Goal: Transaction & Acquisition: Purchase product/service

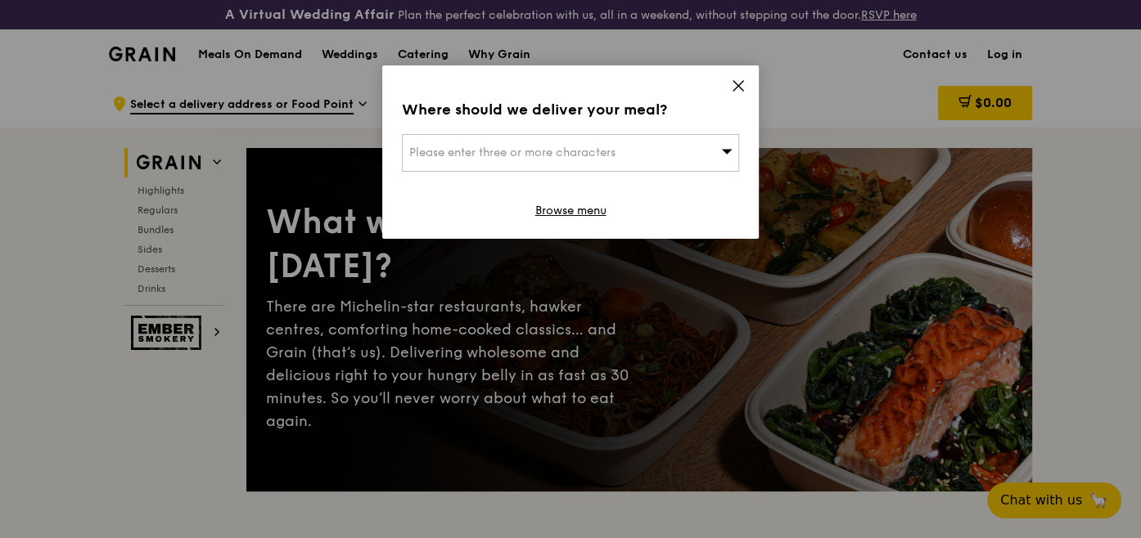
click at [740, 85] on icon at bounding box center [738, 86] width 15 height 15
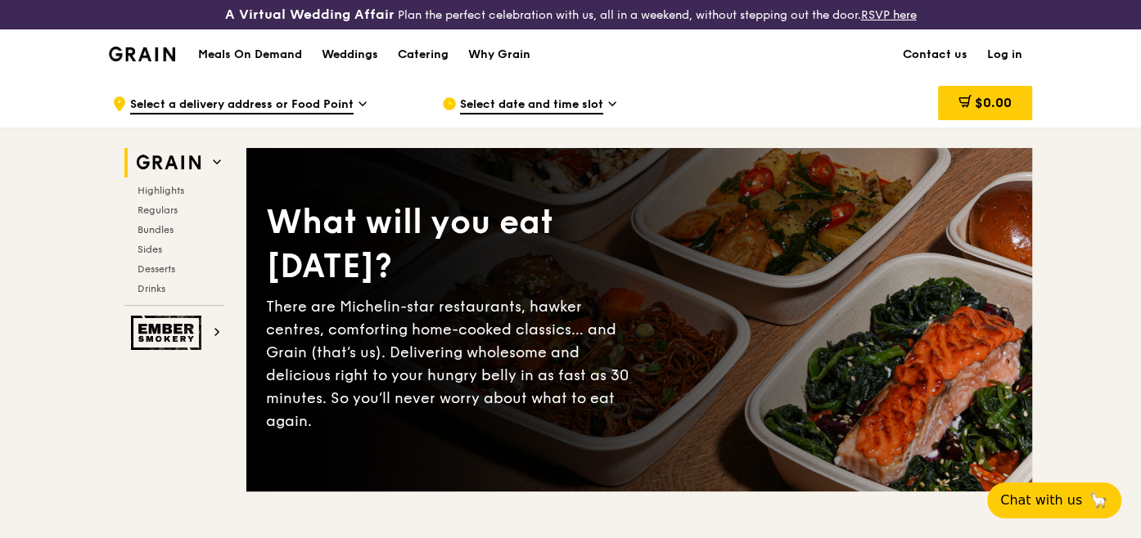
click at [586, 109] on span "Select date and time slot" at bounding box center [531, 106] width 143 height 18
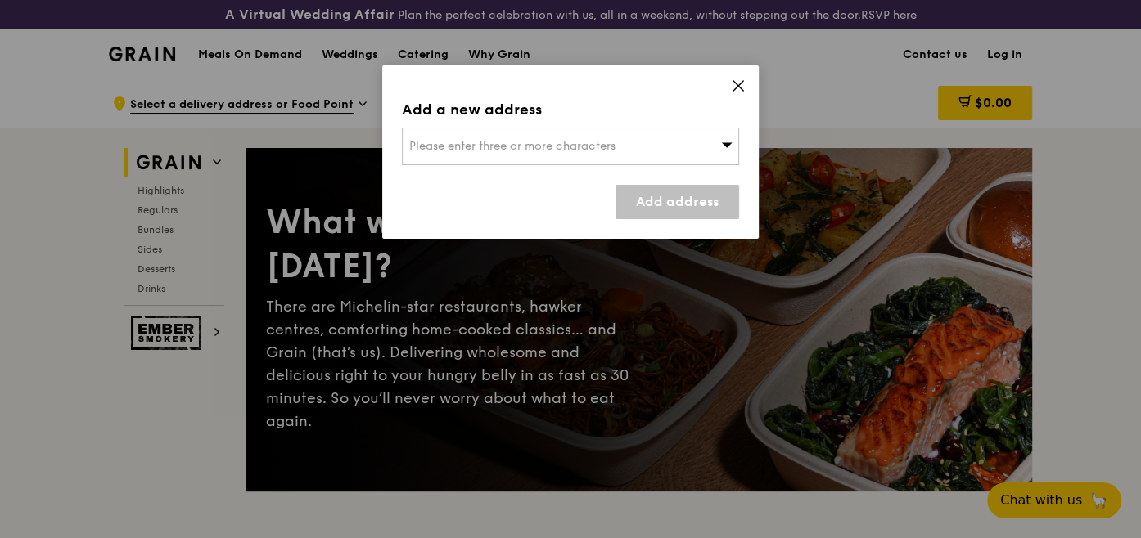
click at [742, 89] on icon at bounding box center [738, 86] width 15 height 15
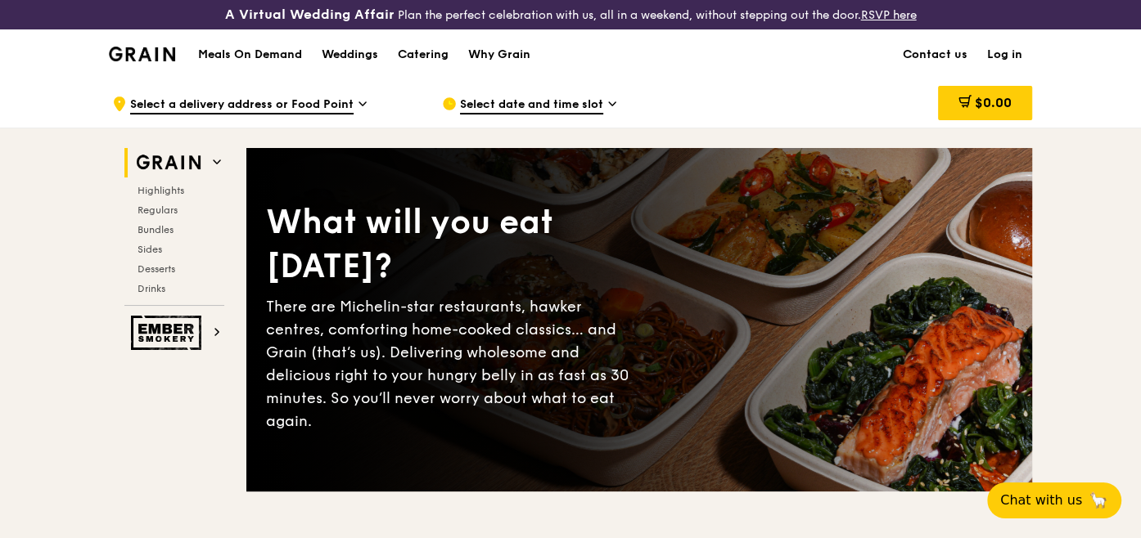
click at [335, 97] on span "Select a delivery address or Food Point" at bounding box center [241, 106] width 223 height 18
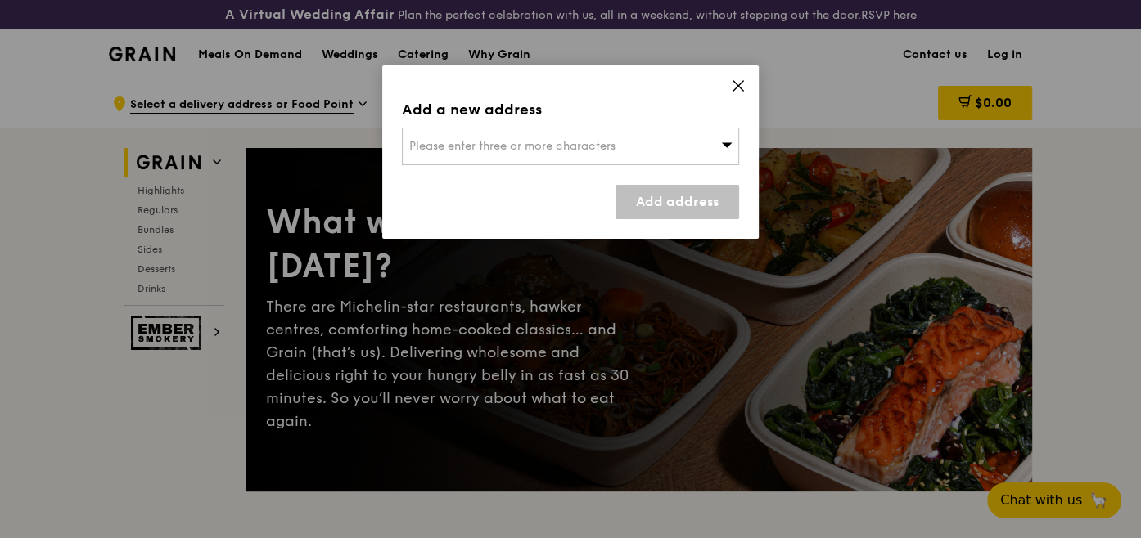
click at [499, 134] on div "Please enter three or more characters" at bounding box center [570, 147] width 337 height 38
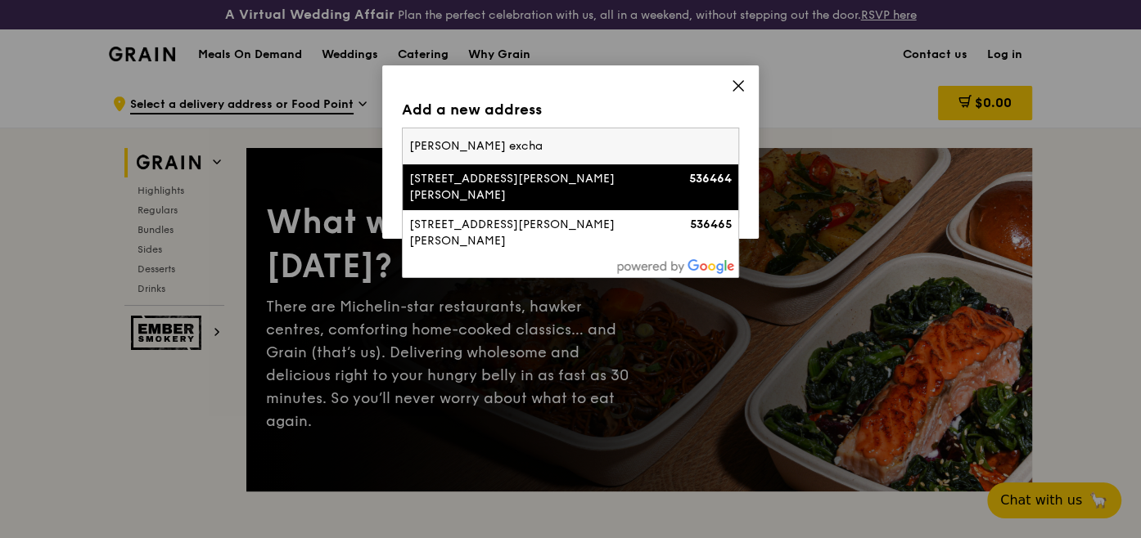
type input "[PERSON_NAME] excha"
click at [574, 180] on div "[STREET_ADDRESS][PERSON_NAME][PERSON_NAME]" at bounding box center [530, 187] width 242 height 33
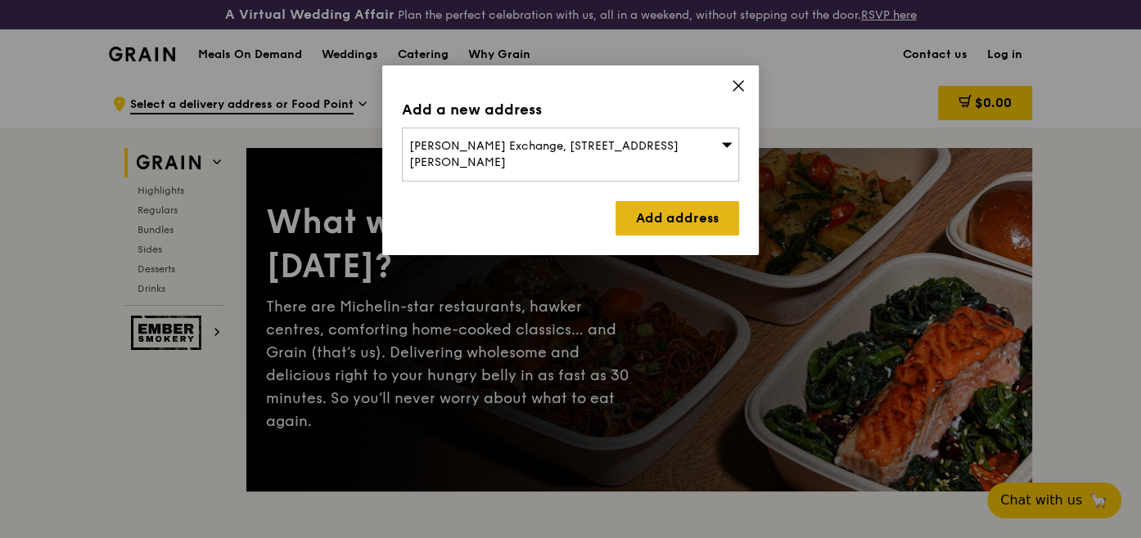
click at [704, 201] on link "Add address" at bounding box center [677, 218] width 124 height 34
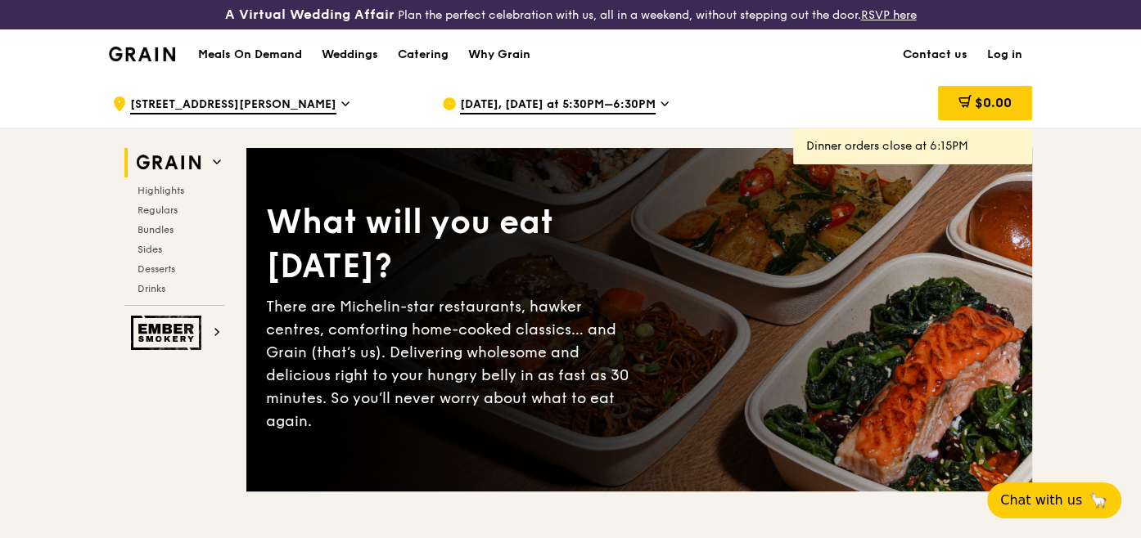
click at [543, 99] on span "[DATE], [DATE] at 5:30PM–6:30PM" at bounding box center [558, 106] width 196 height 18
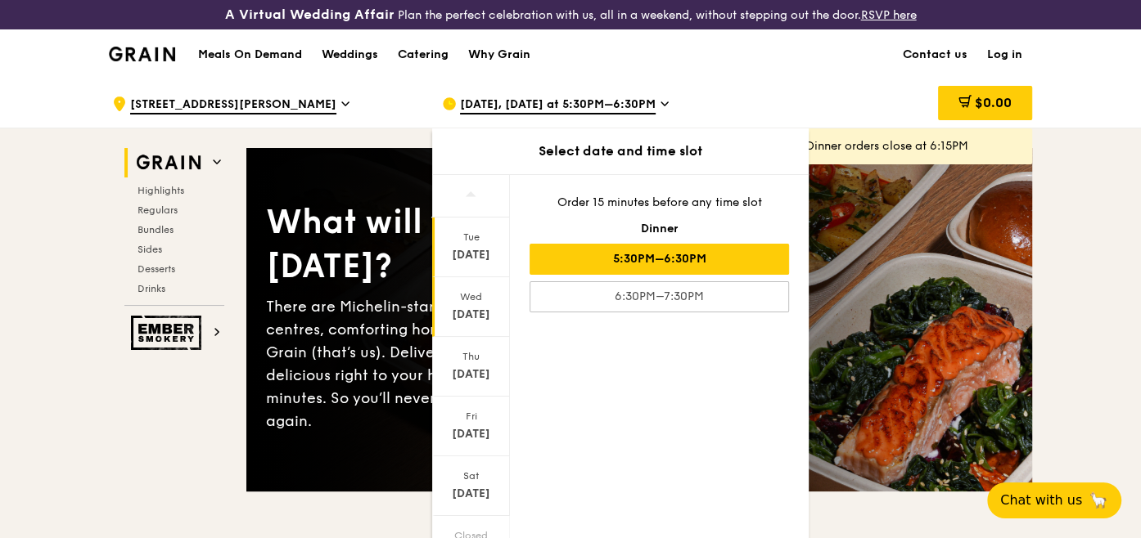
click at [491, 318] on div "[DATE]" at bounding box center [471, 315] width 73 height 16
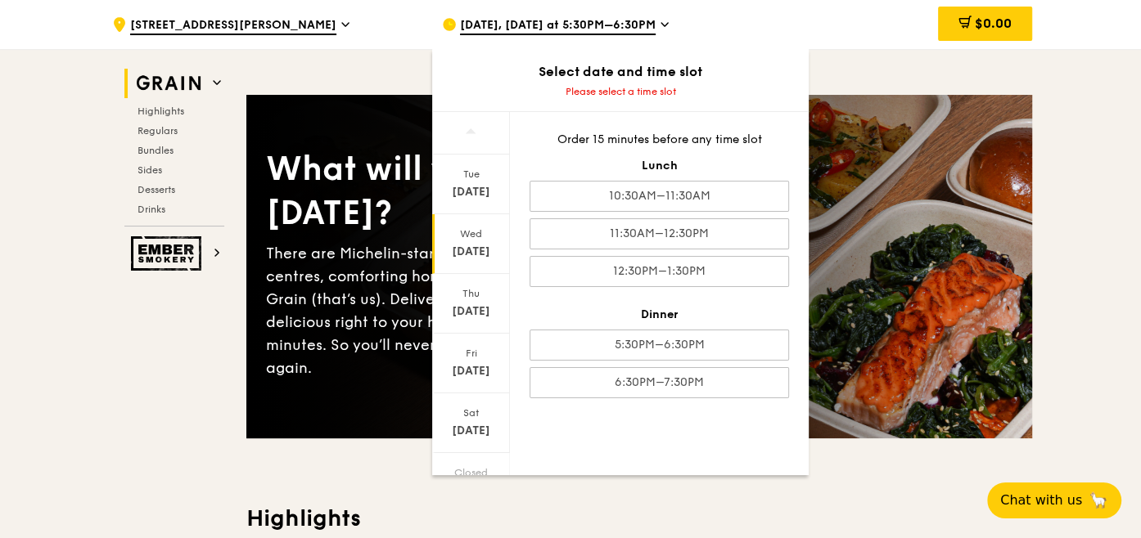
scroll to position [82, 0]
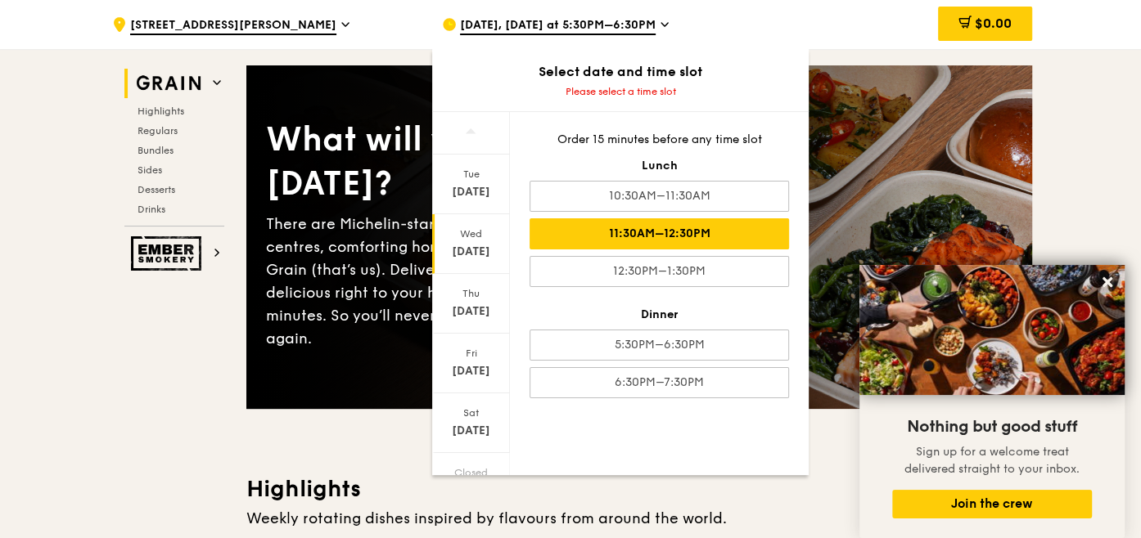
click at [708, 226] on div "11:30AM–12:30PM" at bounding box center [658, 233] width 259 height 31
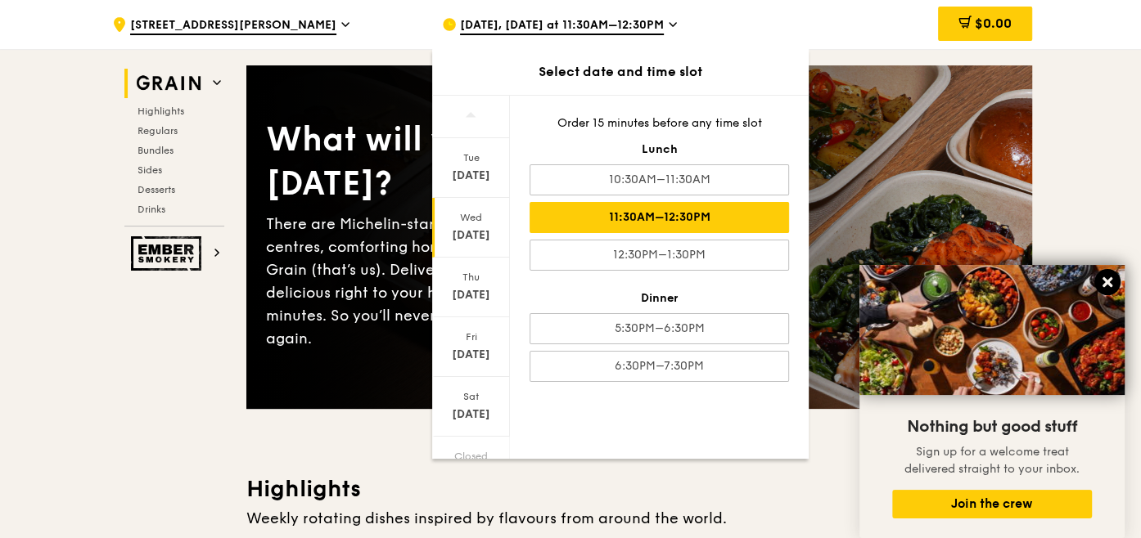
click at [1108, 281] on icon at bounding box center [1107, 282] width 10 height 10
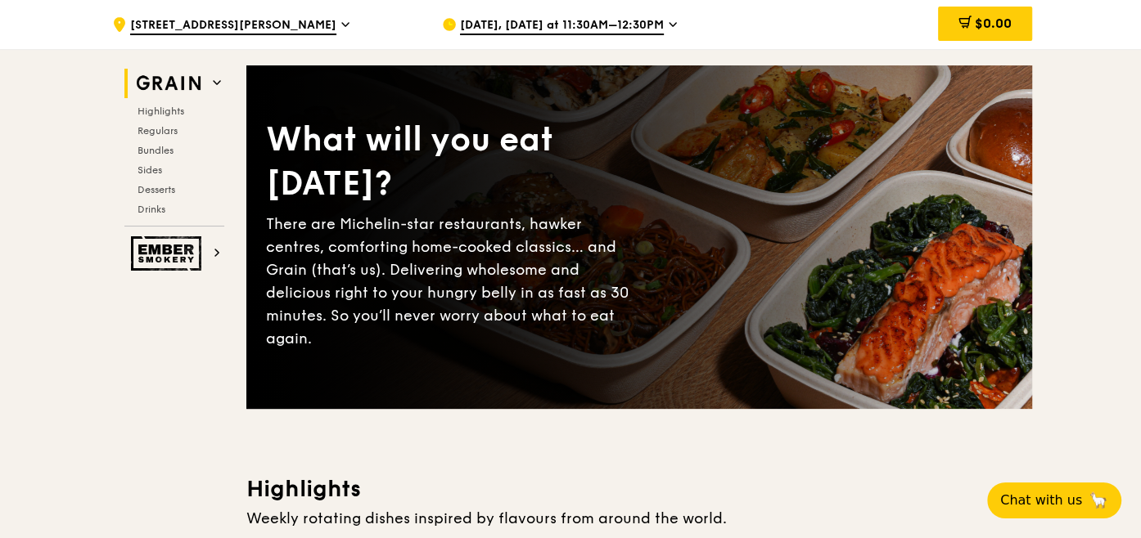
click at [626, 17] on span "[DATE], [DATE] at 11:30AM–12:30PM" at bounding box center [562, 26] width 204 height 18
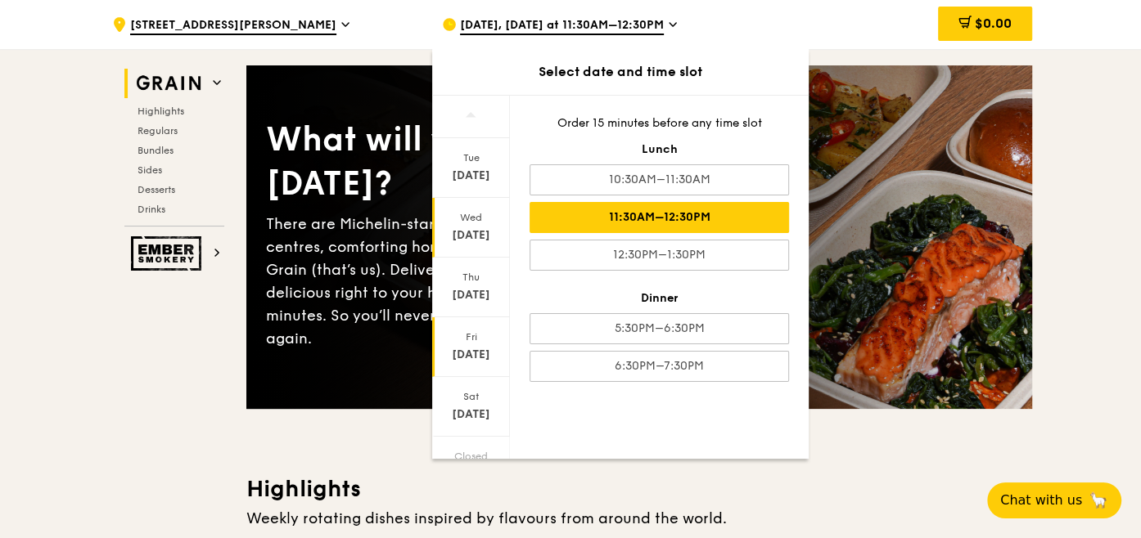
click at [481, 348] on div "[DATE]" at bounding box center [471, 355] width 73 height 16
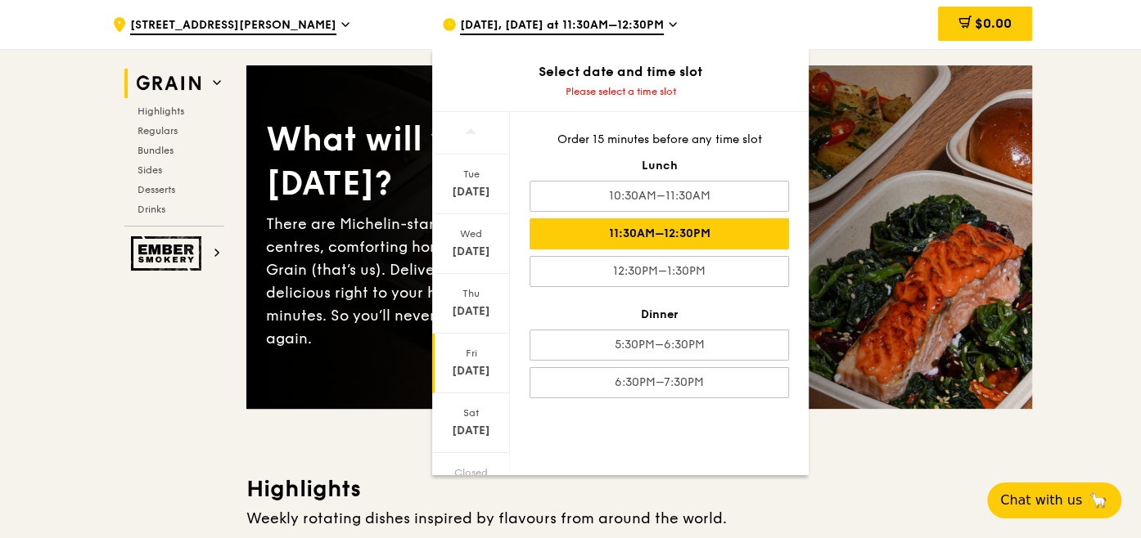
click at [702, 237] on div "11:30AM–12:30PM" at bounding box center [658, 233] width 259 height 31
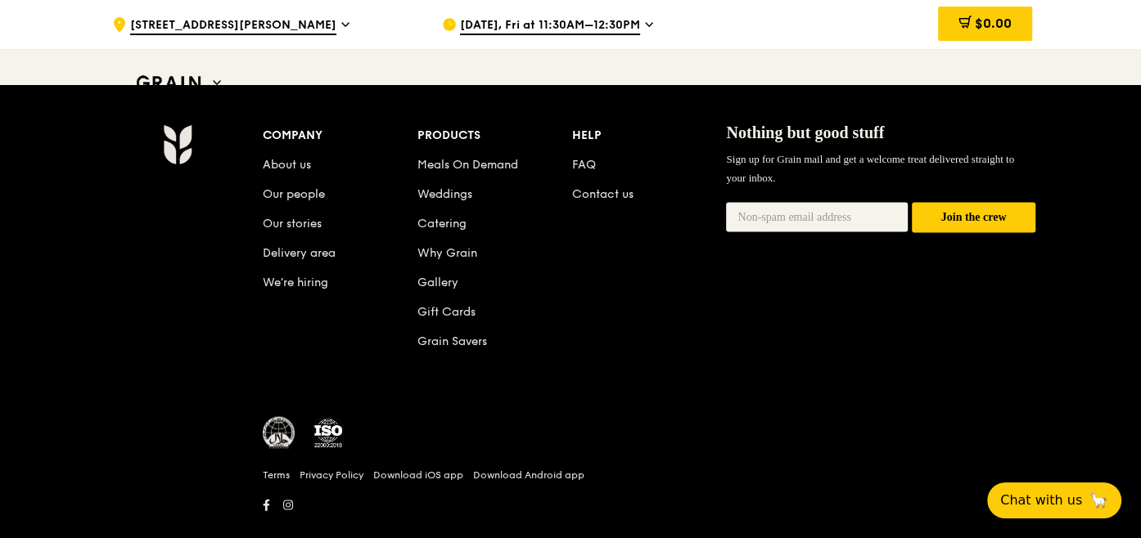
scroll to position [6955, 0]
